Goal: Transaction & Acquisition: Book appointment/travel/reservation

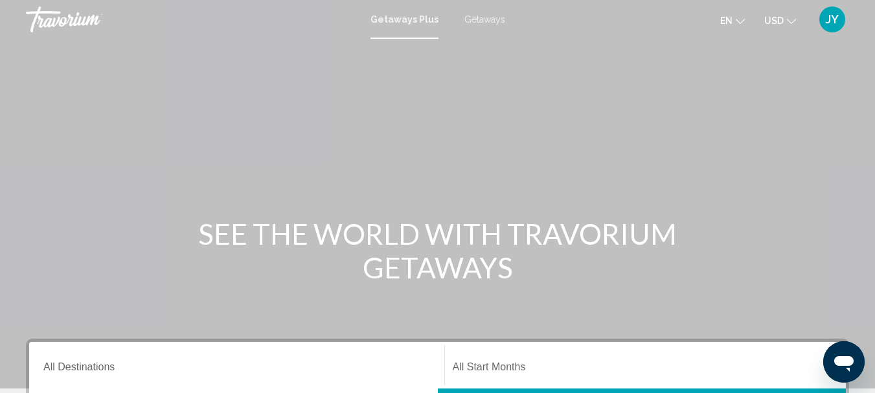
click at [476, 20] on span "Getaways" at bounding box center [484, 19] width 41 height 10
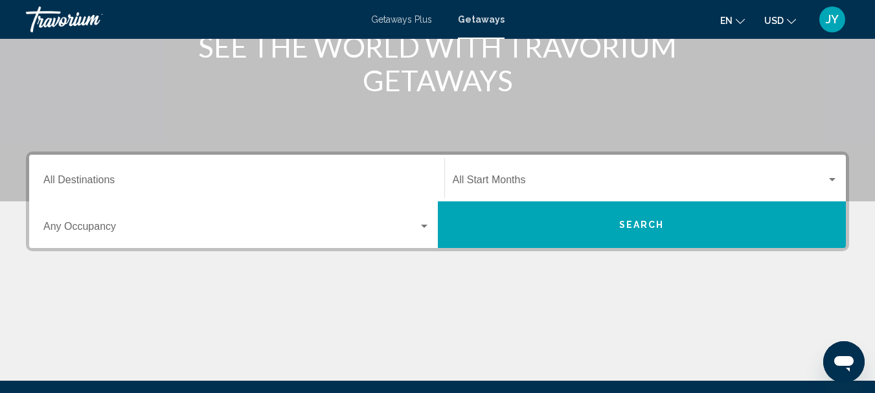
scroll to position [259, 0]
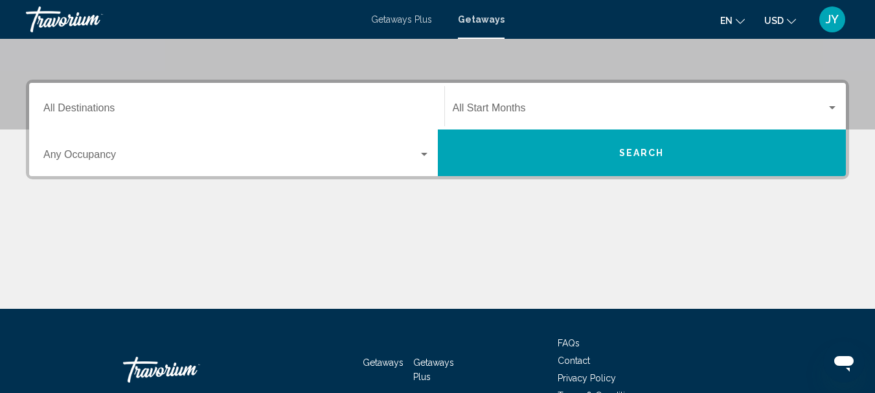
click at [226, 107] on input "Destination All Destinations" at bounding box center [236, 111] width 387 height 12
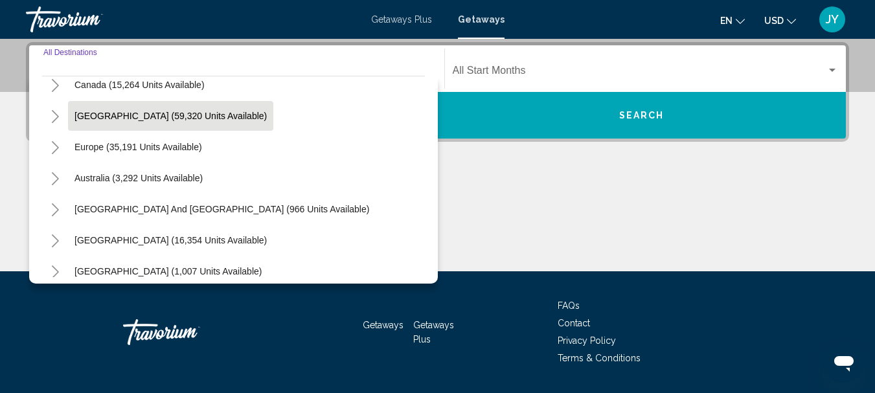
scroll to position [129, 0]
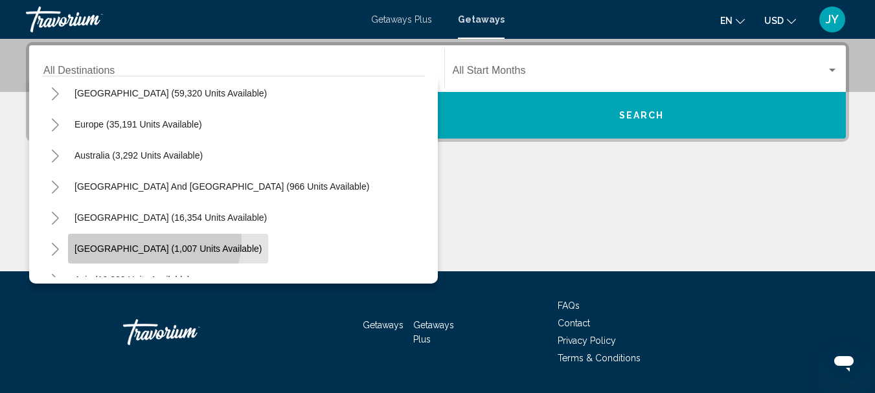
click at [151, 240] on button "[GEOGRAPHIC_DATA] (1,007 units available)" at bounding box center [168, 249] width 200 height 30
type input "**********"
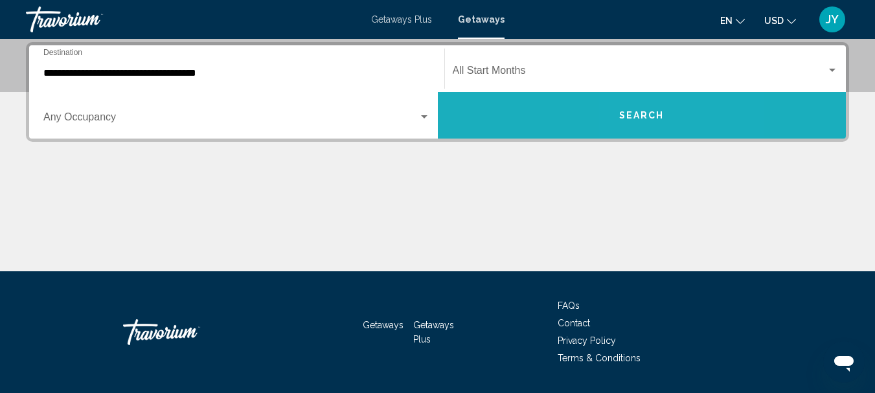
click at [640, 115] on span "Search" at bounding box center [641, 116] width 45 height 10
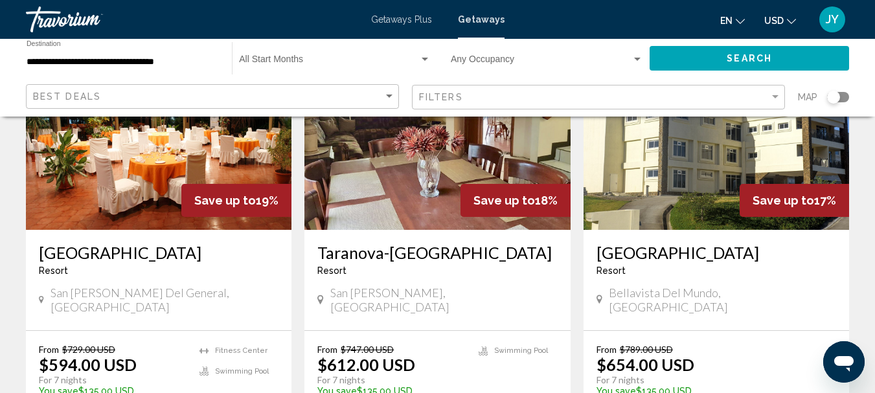
scroll to position [129, 0]
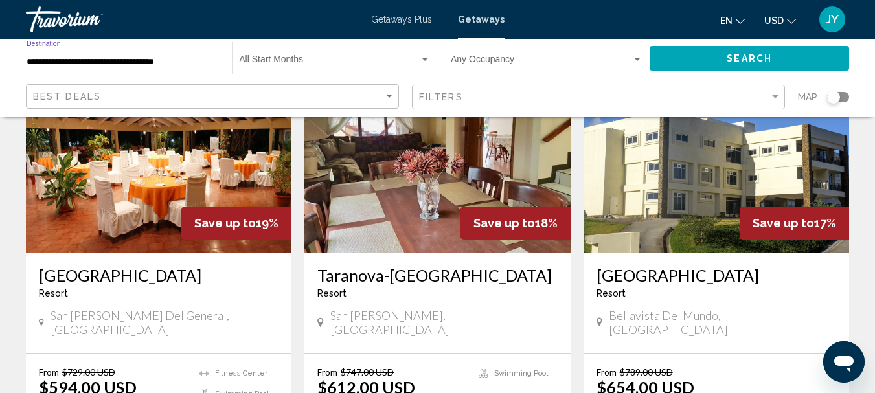
click at [91, 65] on input "**********" at bounding box center [123, 62] width 192 height 10
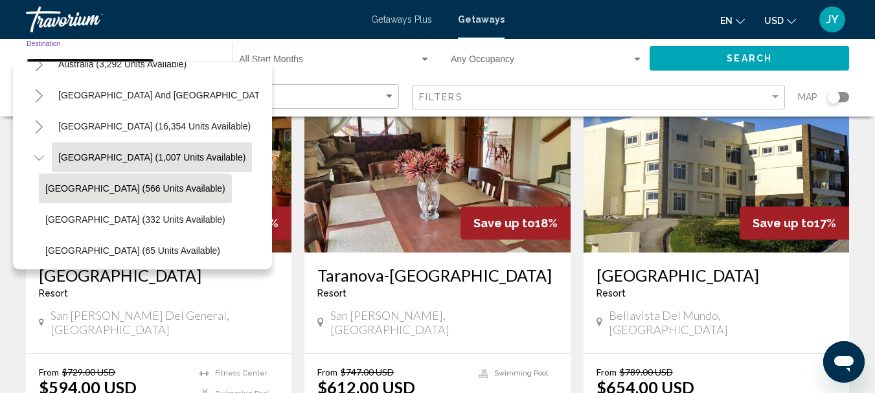
scroll to position [271, 0]
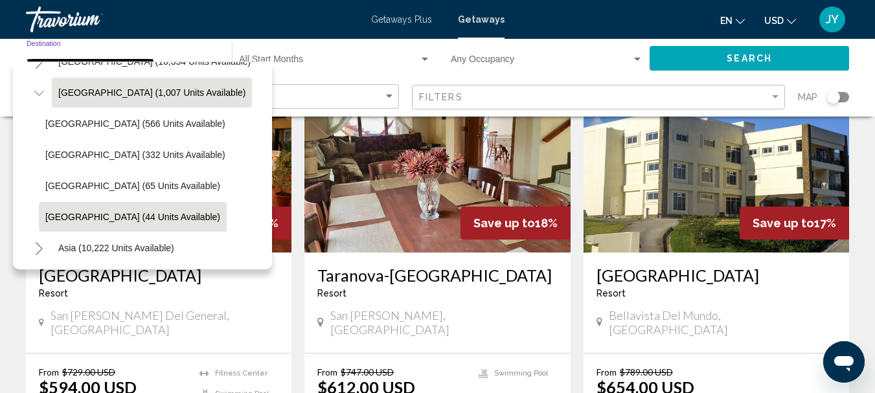
click at [100, 214] on span "[GEOGRAPHIC_DATA] (44 units available)" at bounding box center [132, 217] width 175 height 10
type input "**********"
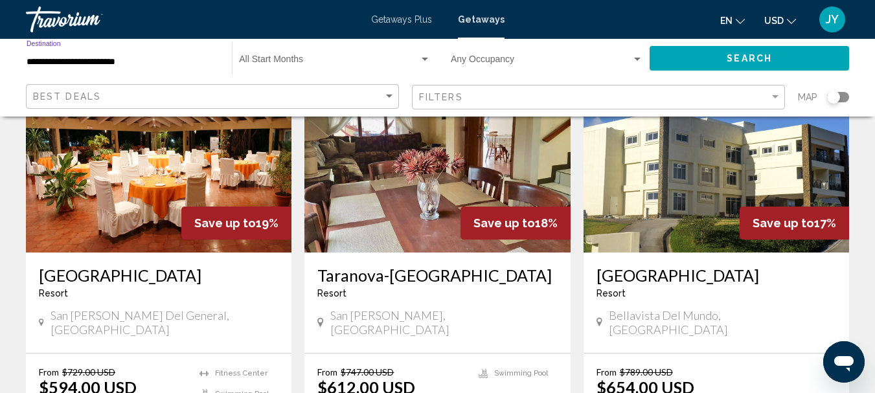
click at [767, 47] on button "Search" at bounding box center [748, 58] width 199 height 24
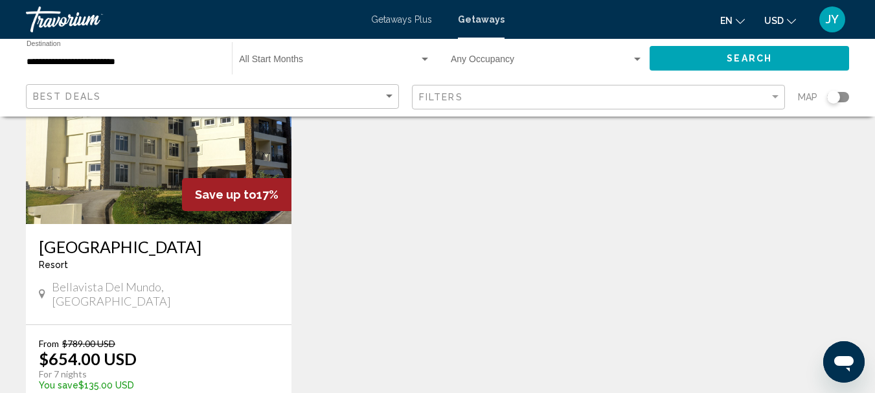
scroll to position [129, 0]
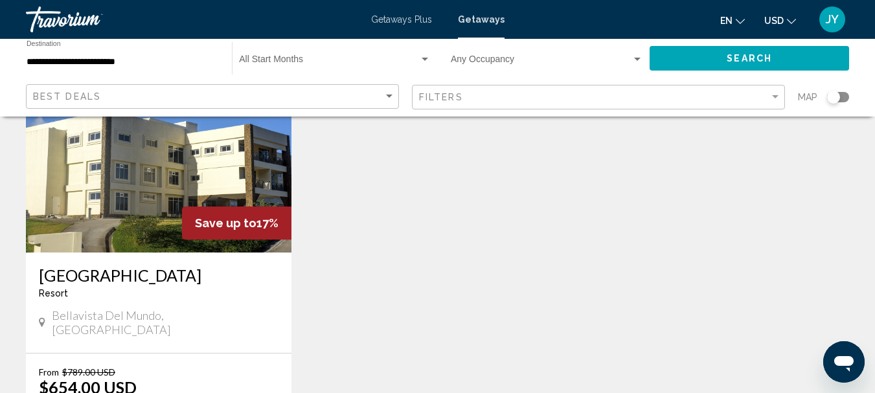
click at [153, 190] on img "Main content" at bounding box center [158, 148] width 265 height 207
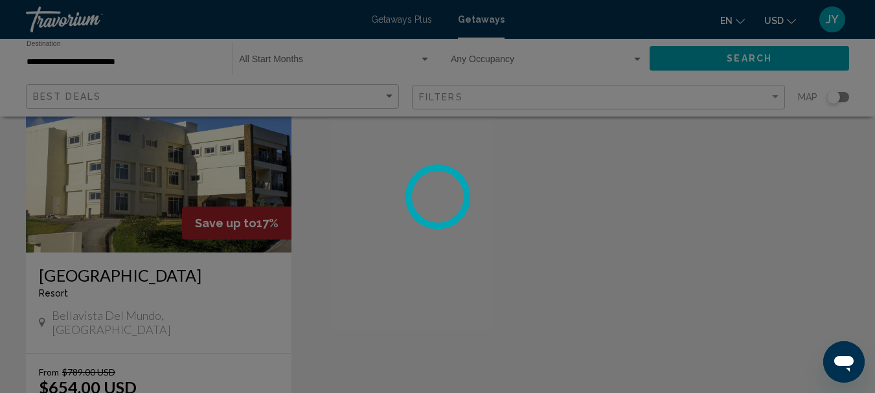
scroll to position [150, 0]
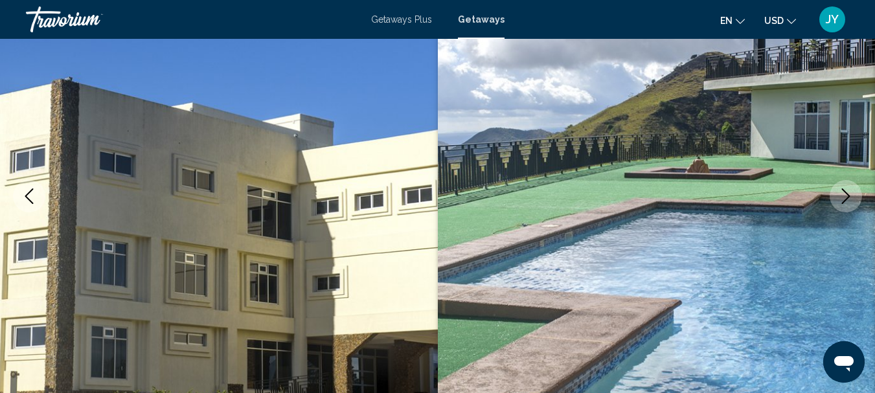
click at [842, 194] on icon "Next image" at bounding box center [846, 196] width 16 height 16
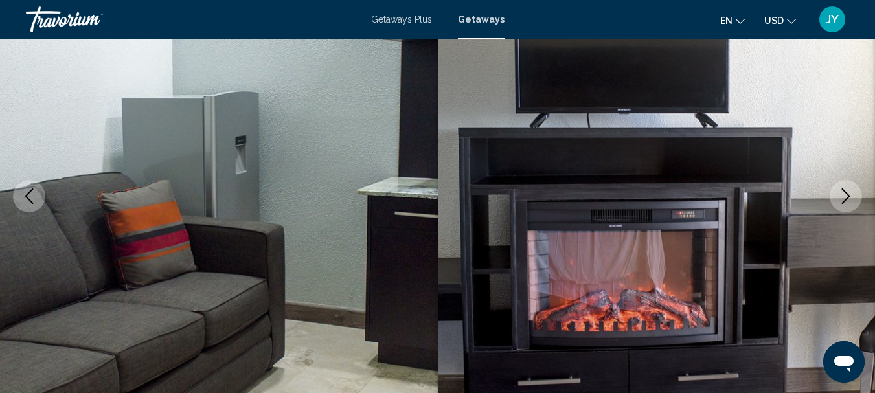
click at [842, 194] on icon "Next image" at bounding box center [846, 196] width 16 height 16
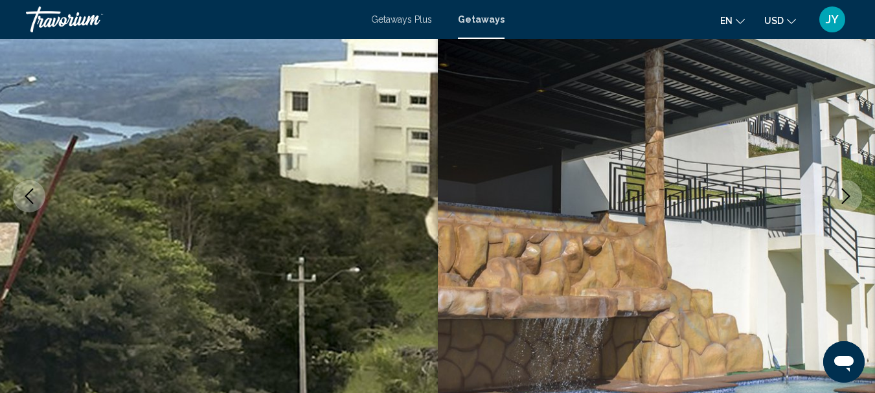
click at [842, 194] on icon "Next image" at bounding box center [846, 196] width 16 height 16
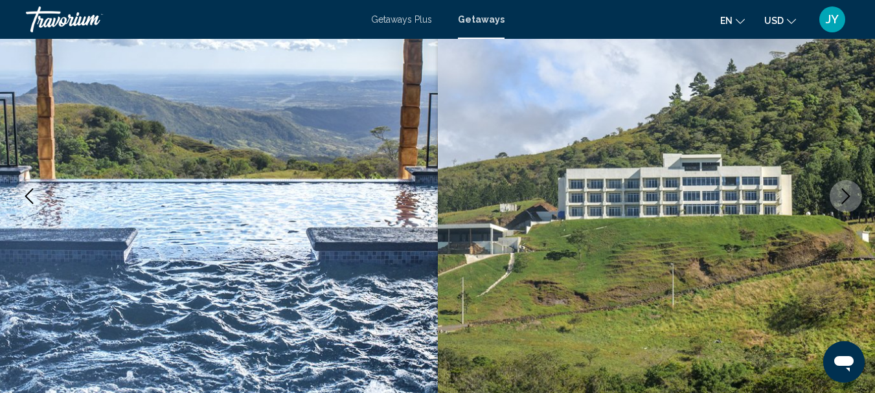
click at [842, 194] on icon "Next image" at bounding box center [846, 196] width 16 height 16
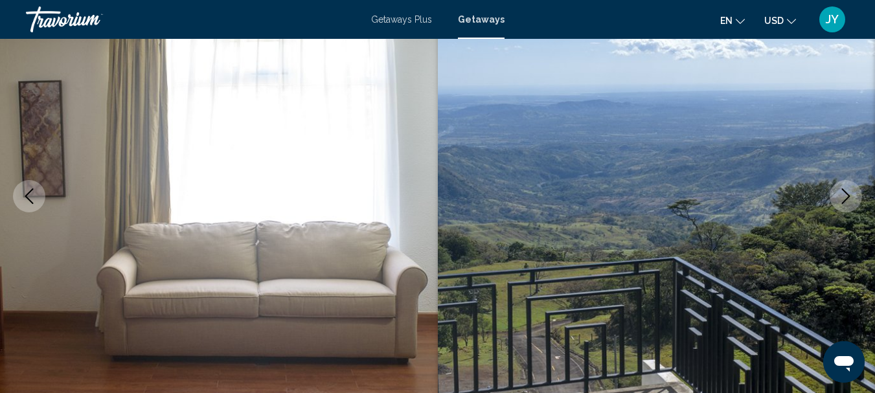
click at [842, 194] on icon "Next image" at bounding box center [846, 196] width 16 height 16
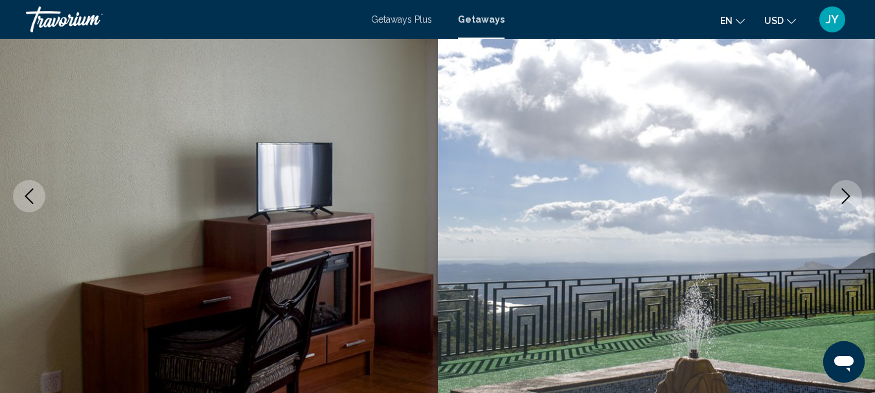
click at [842, 194] on icon "Next image" at bounding box center [846, 196] width 16 height 16
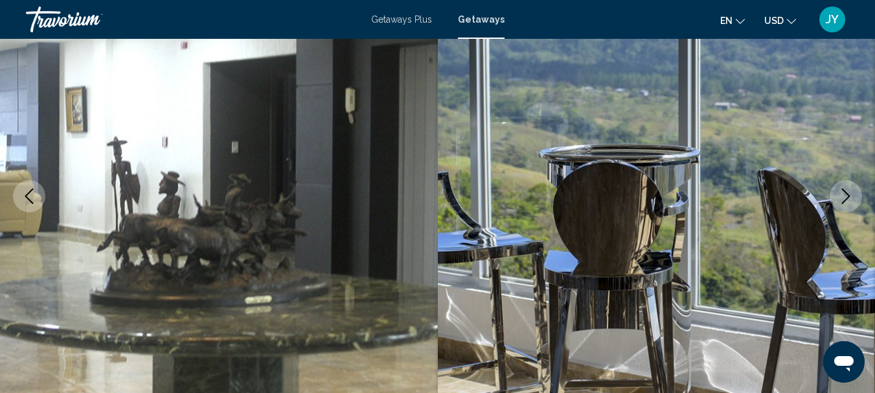
click at [842, 194] on icon "Next image" at bounding box center [846, 196] width 16 height 16
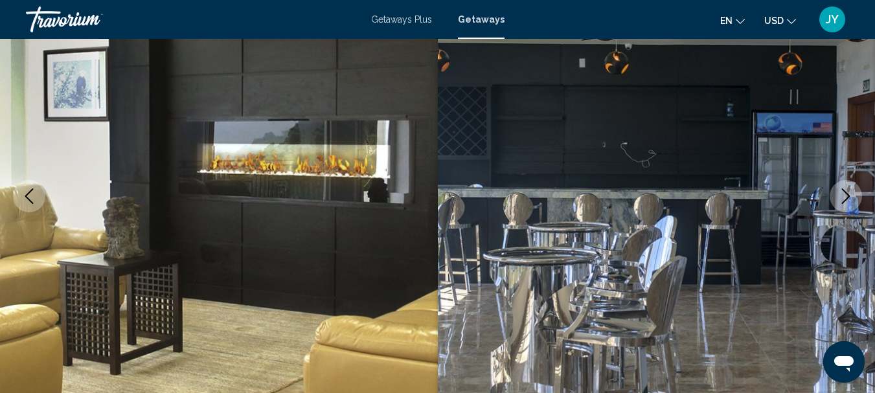
click at [842, 194] on icon "Next image" at bounding box center [846, 196] width 16 height 16
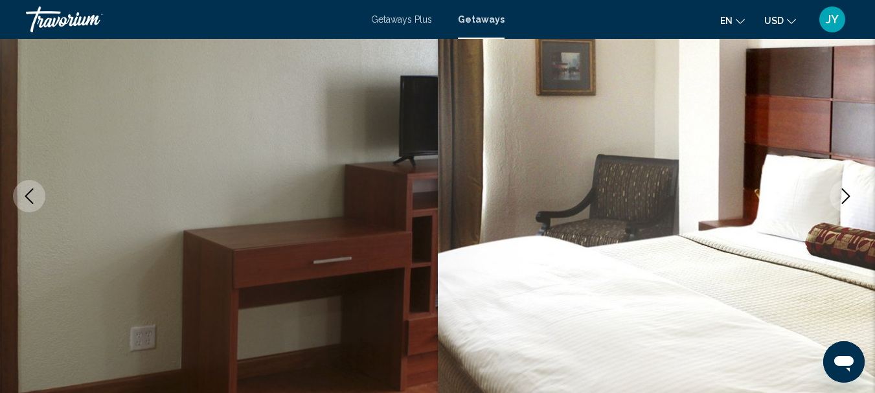
click at [842, 194] on icon "Next image" at bounding box center [846, 196] width 16 height 16
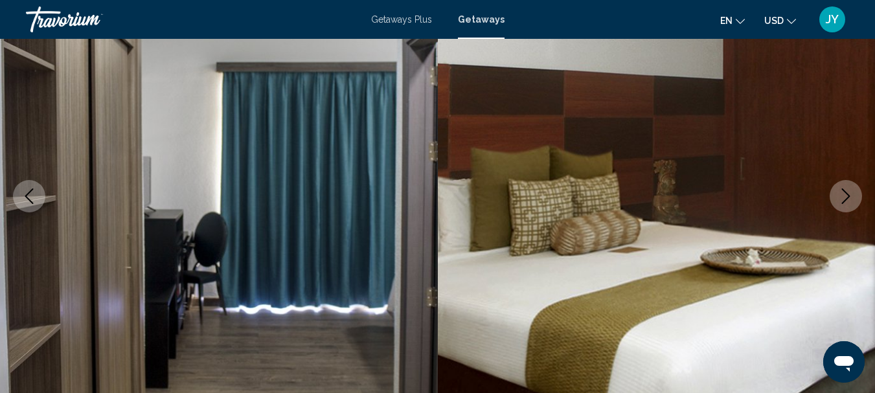
click at [842, 194] on icon "Next image" at bounding box center [846, 196] width 16 height 16
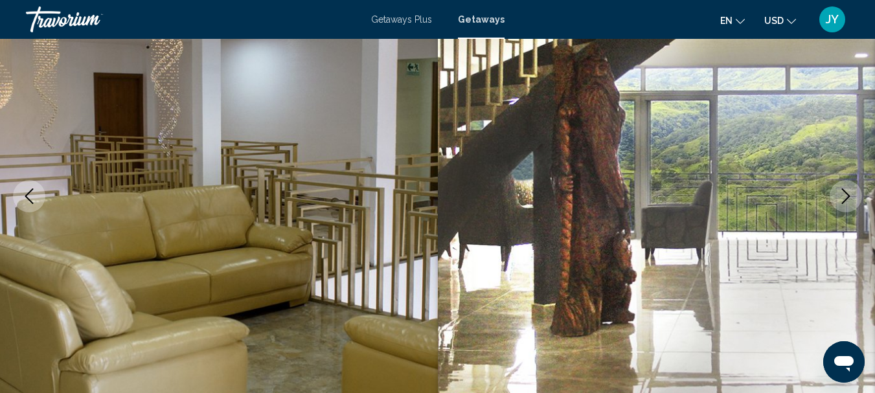
click at [842, 194] on icon "Next image" at bounding box center [846, 196] width 16 height 16
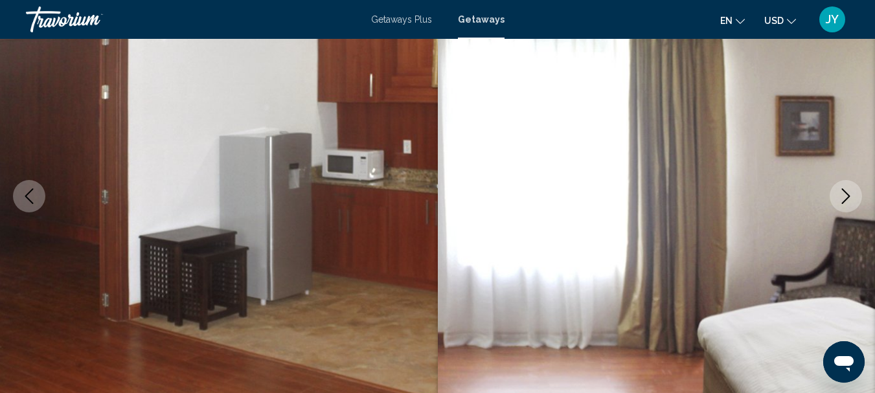
click at [842, 194] on icon "Next image" at bounding box center [846, 196] width 16 height 16
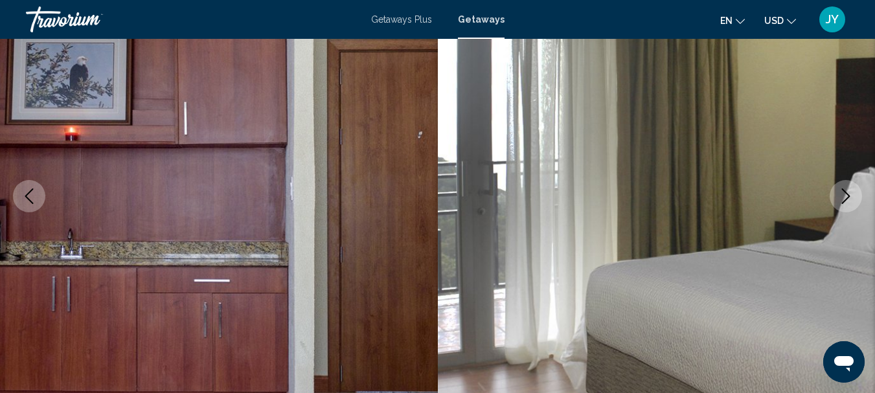
click at [28, 196] on icon "Previous image" at bounding box center [29, 196] width 16 height 16
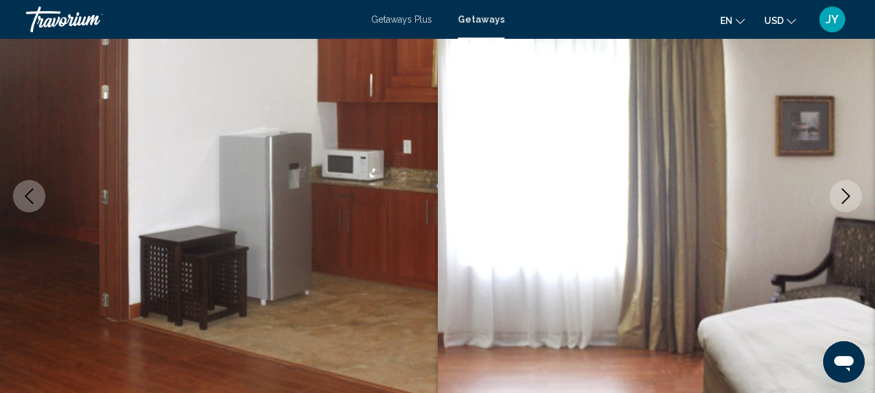
click at [28, 196] on icon "Previous image" at bounding box center [29, 196] width 16 height 16
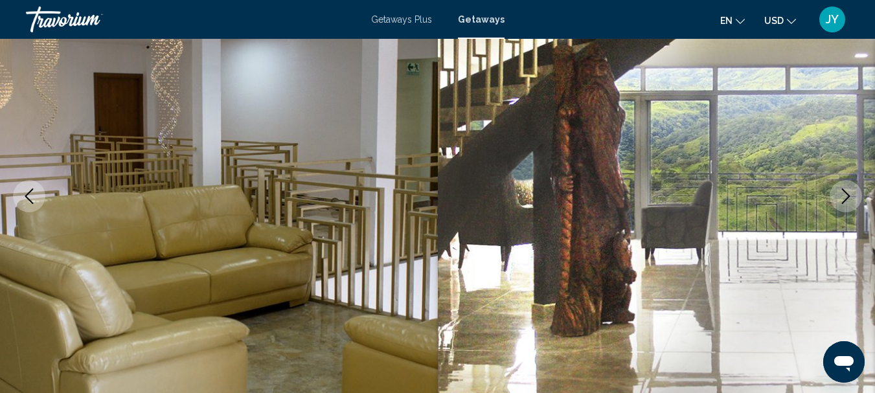
click at [839, 192] on icon "Next image" at bounding box center [846, 196] width 16 height 16
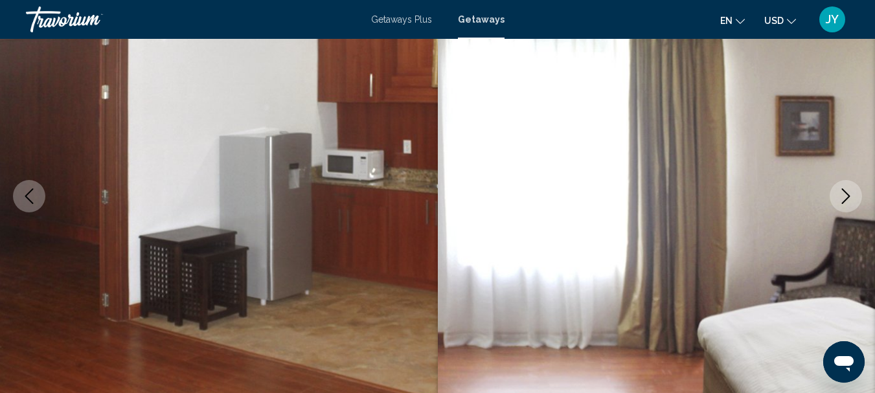
click at [839, 192] on icon "Next image" at bounding box center [846, 196] width 16 height 16
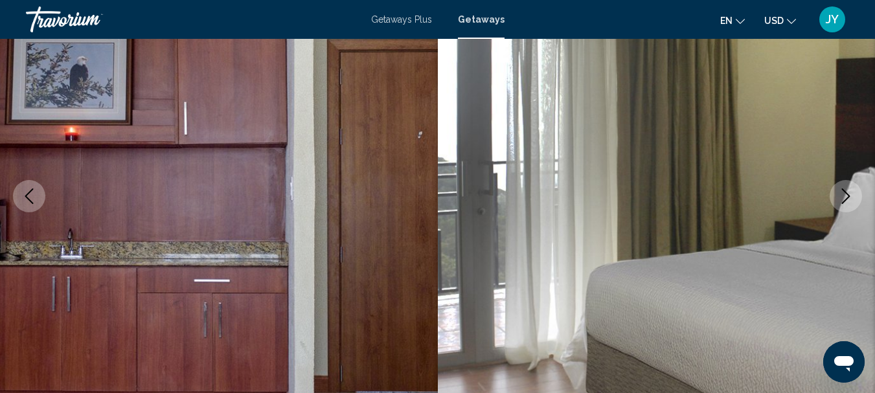
click at [839, 192] on icon "Next image" at bounding box center [846, 196] width 16 height 16
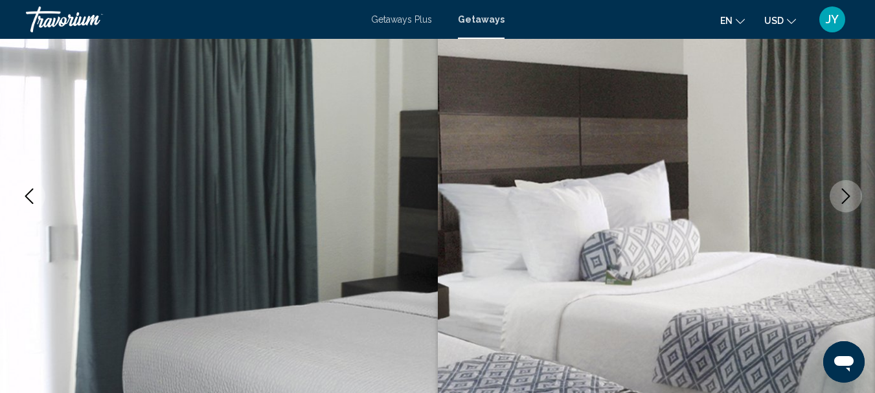
click at [839, 192] on icon "Next image" at bounding box center [846, 196] width 16 height 16
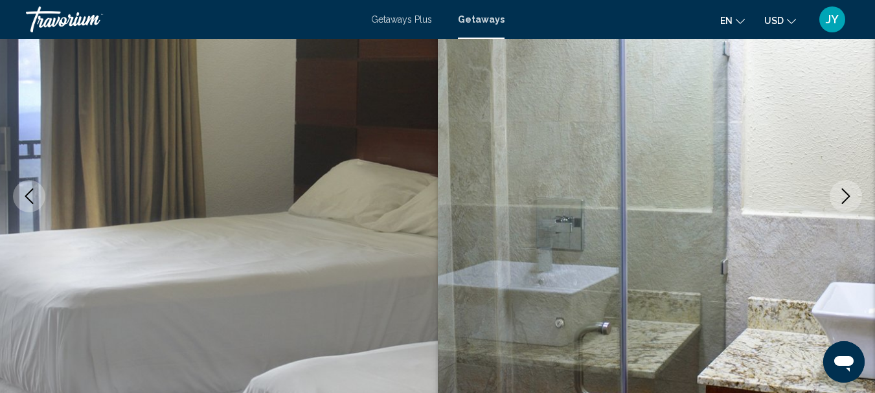
click at [839, 192] on icon "Next image" at bounding box center [846, 196] width 16 height 16
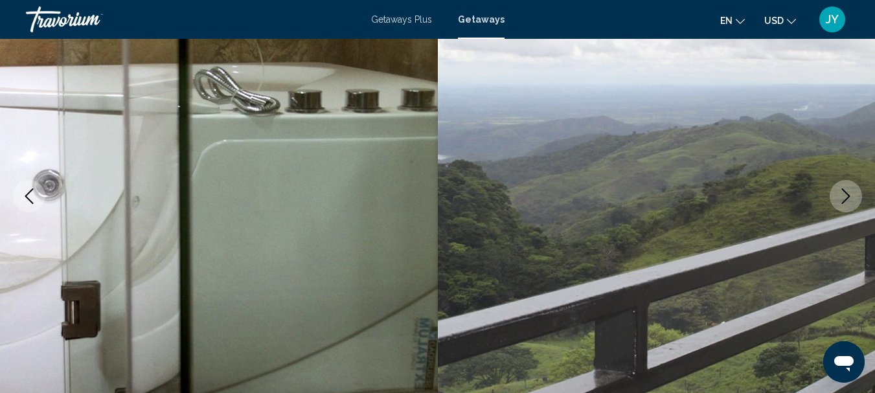
click at [839, 192] on icon "Next image" at bounding box center [846, 196] width 16 height 16
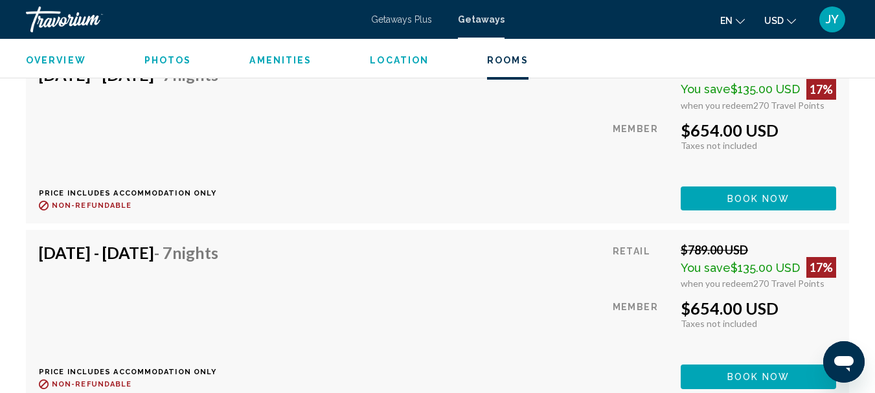
scroll to position [2352, 0]
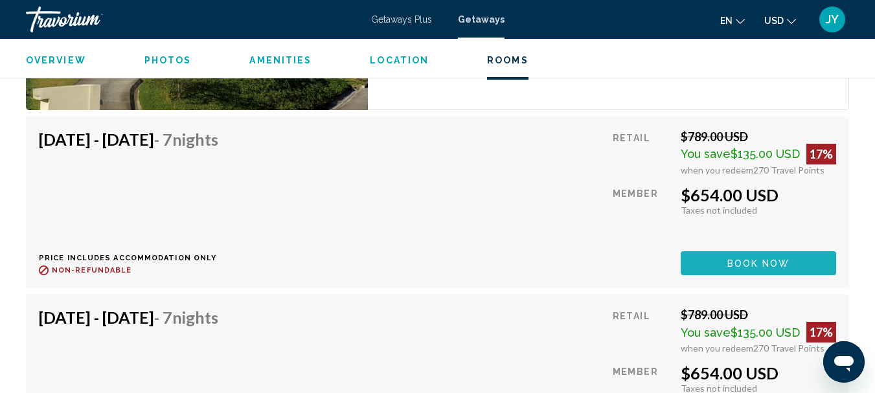
click at [763, 258] on span "Book now" at bounding box center [758, 263] width 63 height 10
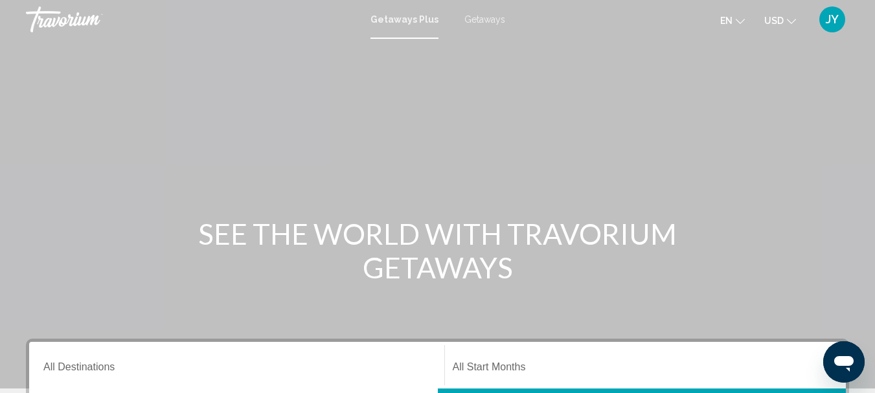
click at [474, 20] on span "Getaways" at bounding box center [484, 19] width 41 height 10
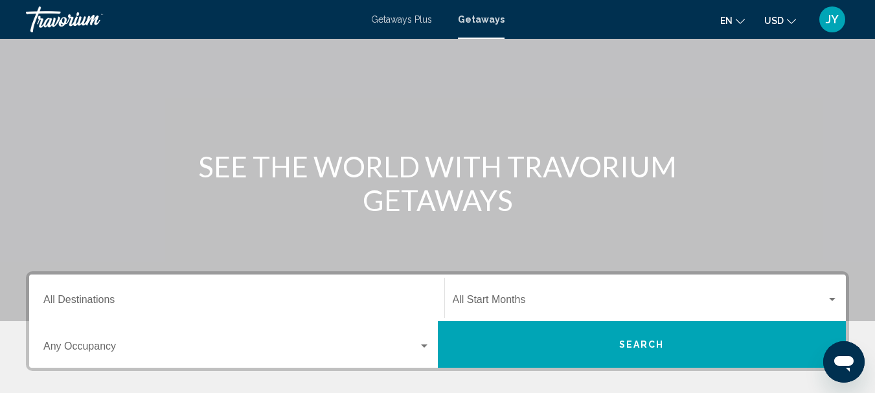
scroll to position [129, 0]
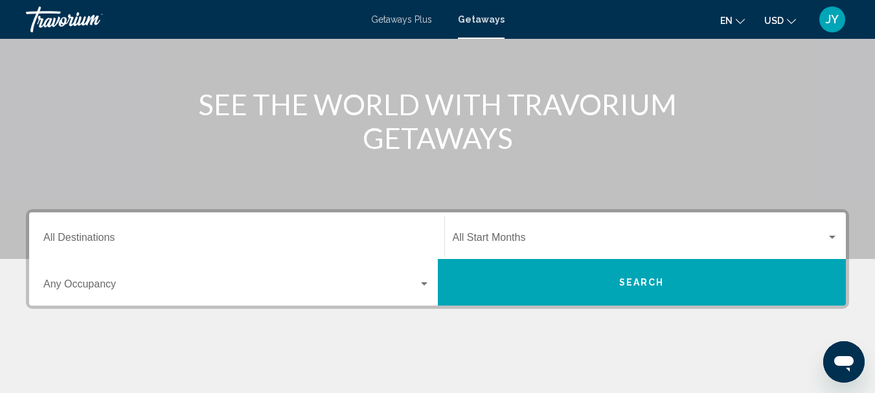
click at [98, 234] on input "Destination All Destinations" at bounding box center [236, 240] width 387 height 12
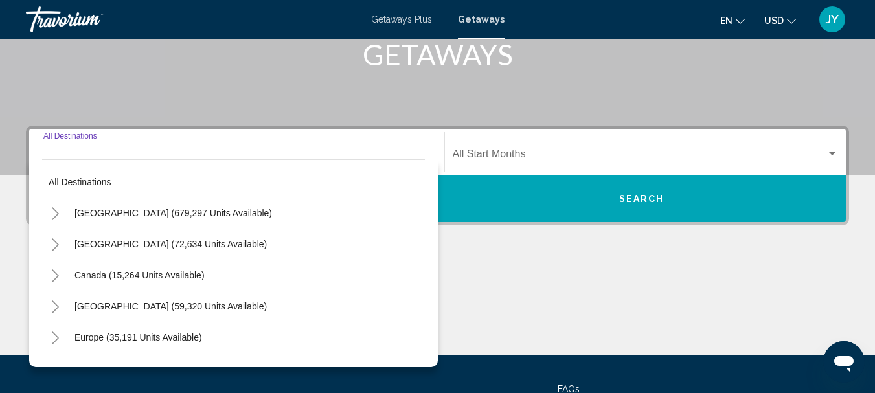
scroll to position [297, 0]
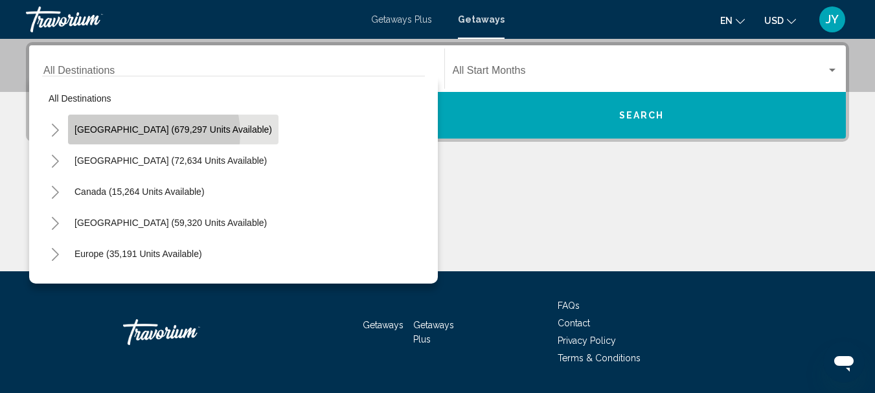
click at [149, 133] on span "[GEOGRAPHIC_DATA] (679,297 units available)" at bounding box center [172, 129] width 197 height 10
type input "**********"
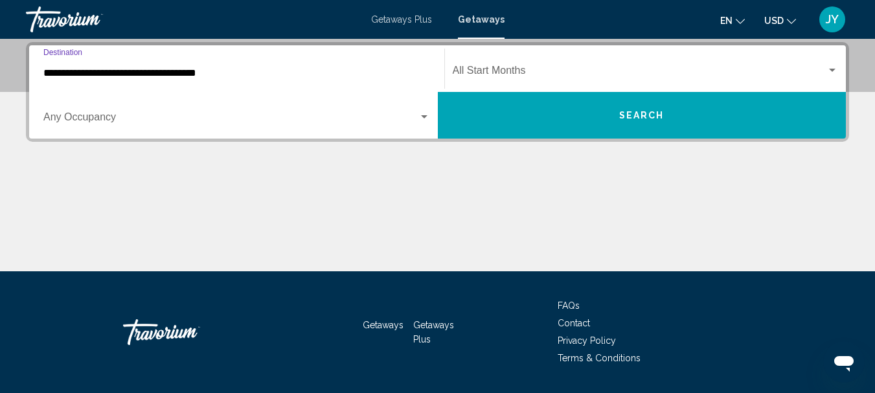
click at [641, 124] on button "Search" at bounding box center [642, 115] width 409 height 47
